Goal: Navigation & Orientation: Find specific page/section

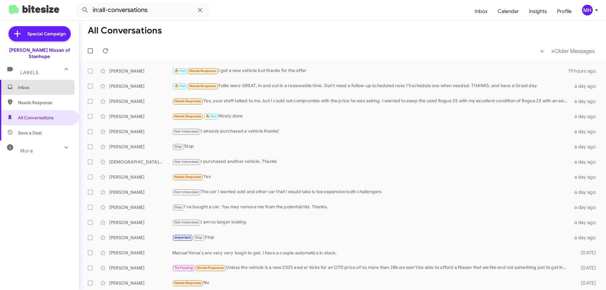
click at [33, 84] on span "Inbox" at bounding box center [45, 87] width 54 height 6
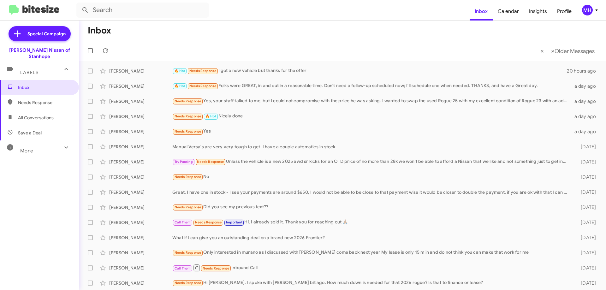
click at [38, 115] on span "All Conversations" at bounding box center [36, 118] width 36 height 6
type input "in:all-conversations"
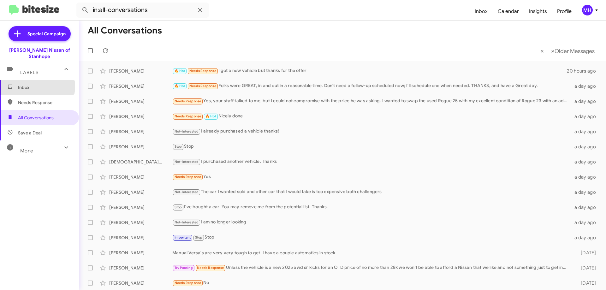
click at [33, 84] on span "Inbox" at bounding box center [45, 87] width 54 height 6
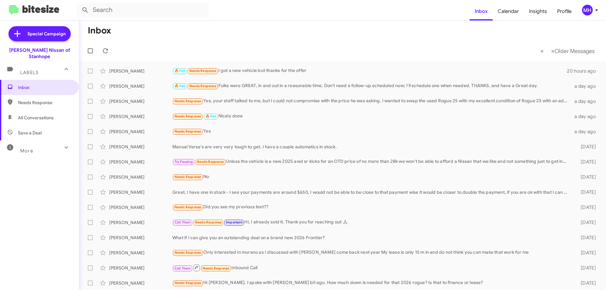
click at [50, 115] on span "All Conversations" at bounding box center [36, 118] width 36 height 6
type input "in:all-conversations"
